Goal: Find specific page/section: Find specific page/section

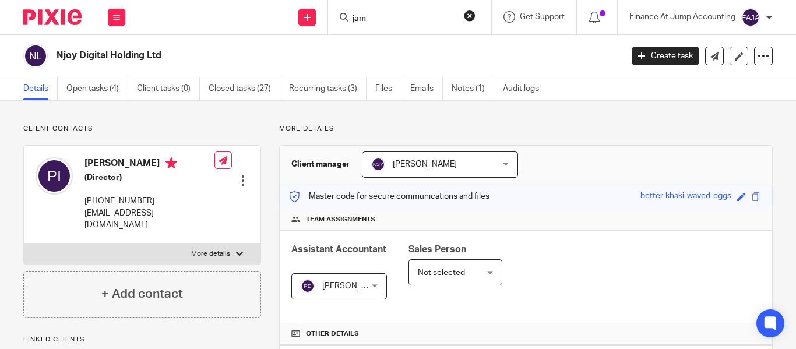
scroll to position [66, 0]
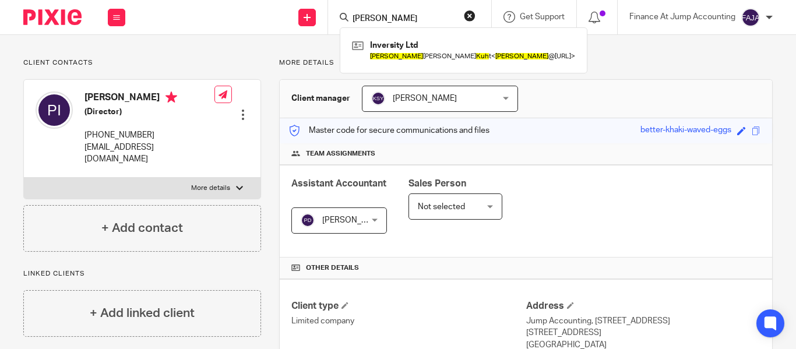
click at [367, 15] on input "[PERSON_NAME]" at bounding box center [403, 19] width 105 height 10
click at [367, 15] on input "james kuh" at bounding box center [403, 19] width 105 height 10
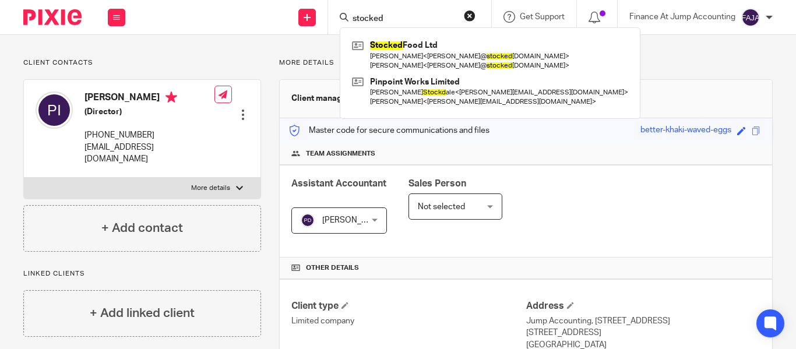
click at [447, 16] on input "stocked" at bounding box center [403, 19] width 105 height 10
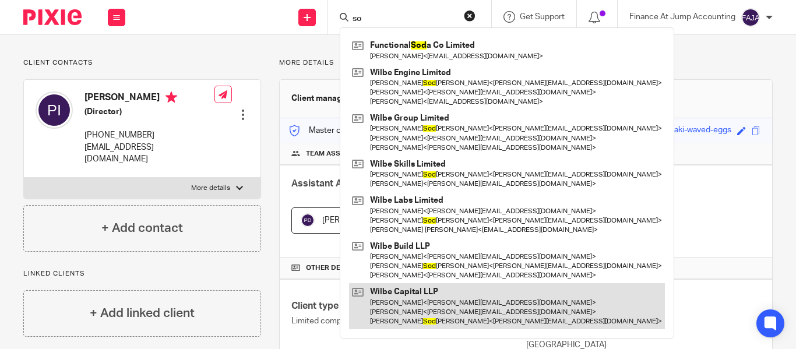
type input "s"
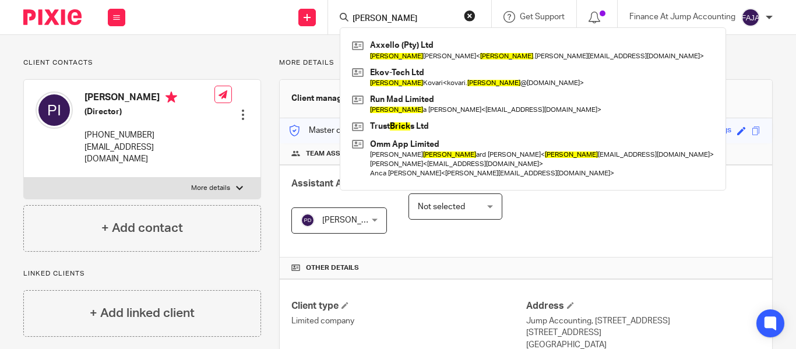
click at [366, 20] on input "erick" at bounding box center [403, 19] width 105 height 10
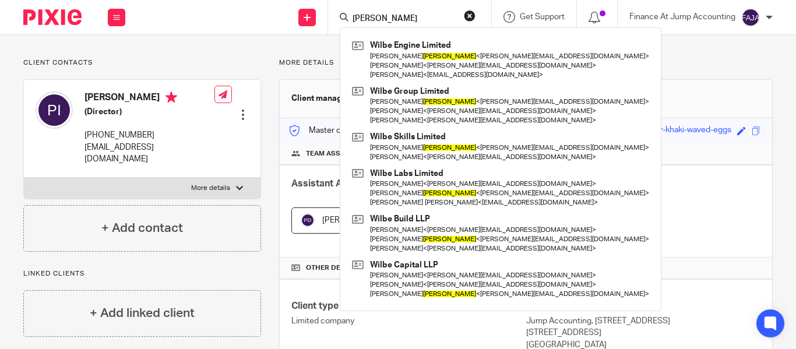
click at [366, 17] on input "soderman" at bounding box center [403, 19] width 105 height 10
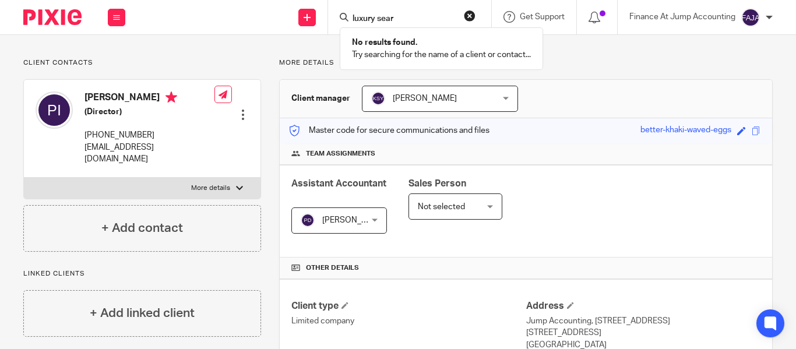
click at [369, 15] on input "luxury sear" at bounding box center [403, 19] width 105 height 10
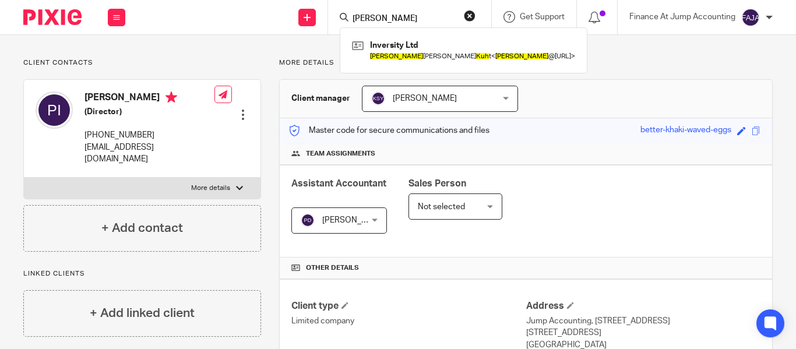
click at [364, 19] on input "james kuh" at bounding box center [403, 19] width 105 height 10
click at [364, 19] on input "skuh" at bounding box center [403, 19] width 105 height 10
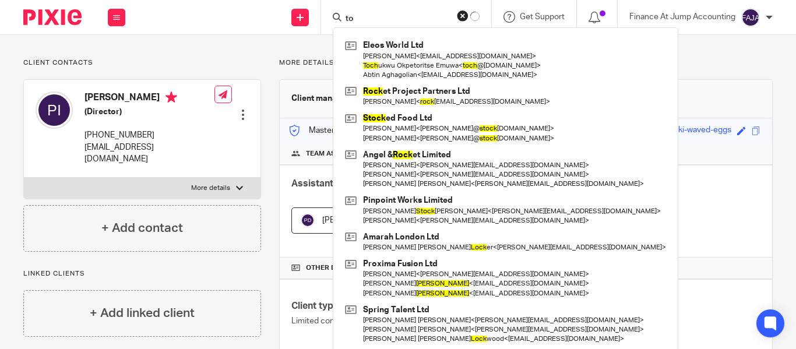
type input "t"
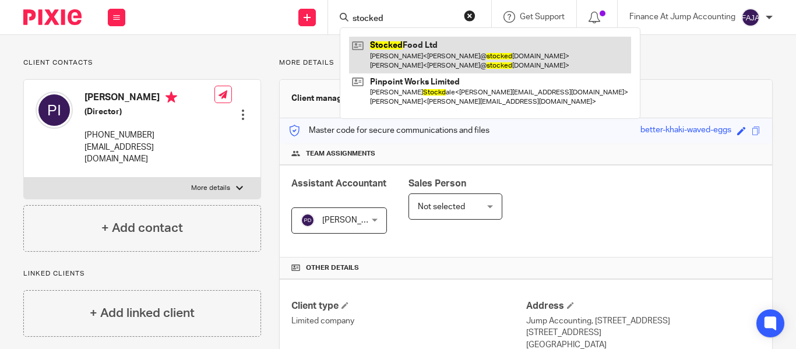
type input "stocked"
click at [408, 69] on link at bounding box center [490, 55] width 282 height 36
